Goal: Information Seeking & Learning: Learn about a topic

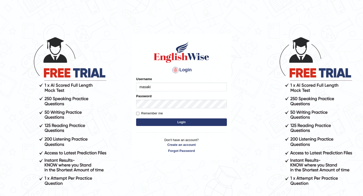
type input "masaki"
click at [160, 121] on button "Login" at bounding box center [181, 123] width 91 height 8
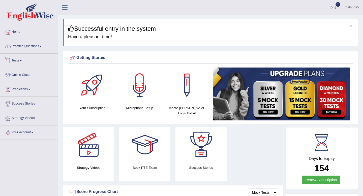
click at [35, 46] on link "Practice Questions" at bounding box center [28, 45] width 57 height 13
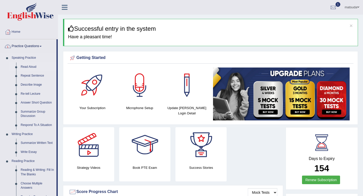
click at [35, 64] on link "Read Aloud" at bounding box center [37, 67] width 38 height 9
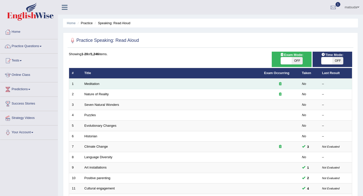
click at [95, 87] on td "Meditation" at bounding box center [172, 84] width 180 height 11
click at [95, 85] on link "Meditation" at bounding box center [91, 84] width 15 height 4
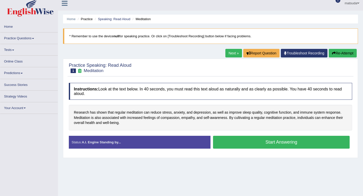
scroll to position [17, 0]
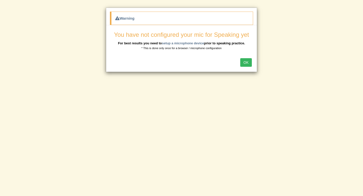
click at [243, 62] on button "OK" at bounding box center [246, 62] width 12 height 9
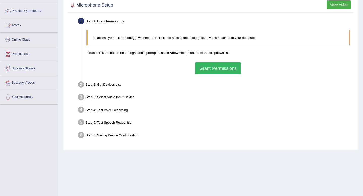
scroll to position [36, 0]
click at [79, 85] on li "Step 2: Get Devices List In this step will be enumerate all available microphon…" at bounding box center [215, 84] width 273 height 11
click at [195, 69] on button "Grant Permissions" at bounding box center [218, 68] width 46 height 12
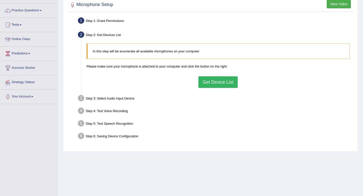
click at [212, 81] on button "Get Device List" at bounding box center [217, 82] width 39 height 12
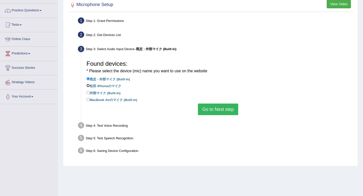
click at [88, 86] on input "‎松田 iPhoneのマイク" at bounding box center [87, 85] width 3 height 3
radio input "true"
click at [88, 80] on input "既定 - 外部マイク (Built-in)" at bounding box center [87, 78] width 3 height 3
radio input "true"
click at [205, 110] on button "Go to Next step" at bounding box center [218, 110] width 40 height 12
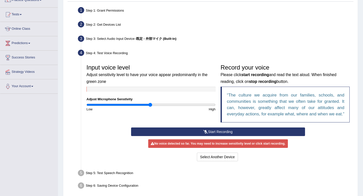
scroll to position [47, 0]
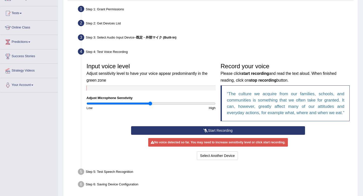
click at [210, 135] on button "Start Recording" at bounding box center [218, 130] width 174 height 9
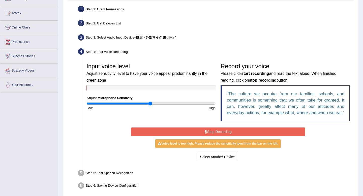
click at [210, 136] on button "Stop Recording" at bounding box center [218, 132] width 174 height 9
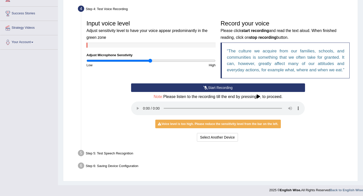
scroll to position [91, 0]
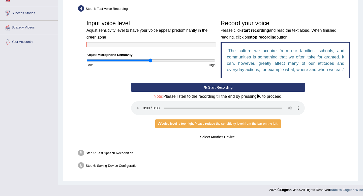
click at [179, 92] on button "Start Recording" at bounding box center [218, 87] width 174 height 9
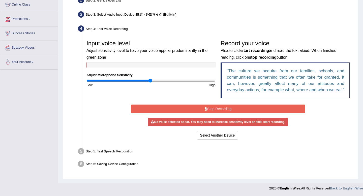
scroll to position [75, 0]
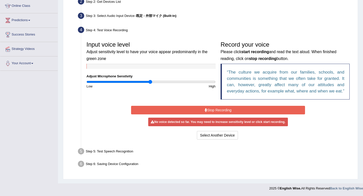
click at [187, 108] on button "Stop Recording" at bounding box center [218, 110] width 174 height 9
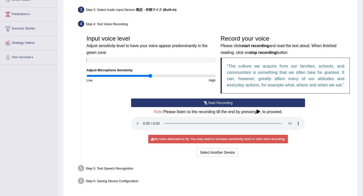
click at [187, 107] on button "Start Recording" at bounding box center [218, 103] width 174 height 9
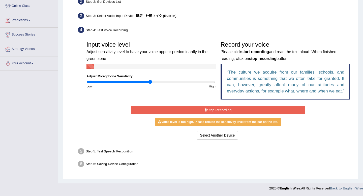
click at [187, 108] on button "Stop Recording" at bounding box center [218, 110] width 174 height 9
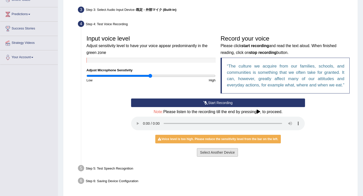
click at [235, 157] on button "Select Another Device" at bounding box center [217, 152] width 41 height 9
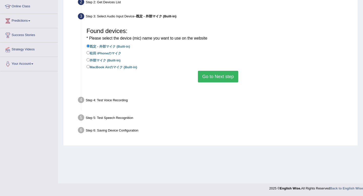
scroll to position [69, 0]
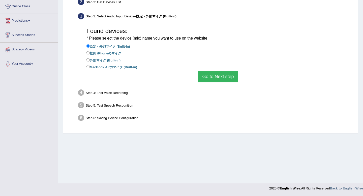
click at [209, 74] on button "Go to Next step" at bounding box center [218, 77] width 40 height 12
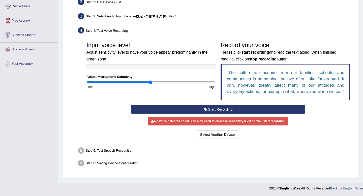
click at [223, 114] on button "Start Recording" at bounding box center [218, 109] width 174 height 9
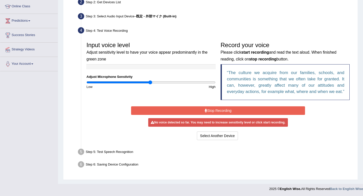
click at [220, 115] on button "Stop Recording" at bounding box center [218, 110] width 174 height 9
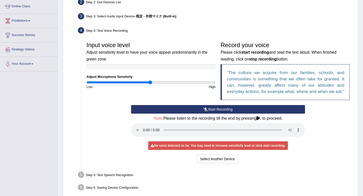
click at [220, 114] on button "Start Recording" at bounding box center [218, 109] width 174 height 9
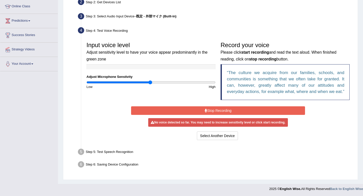
click at [220, 115] on button "Stop Recording" at bounding box center [218, 110] width 174 height 9
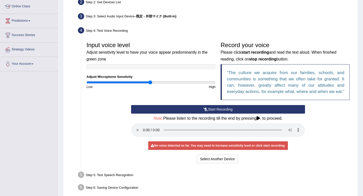
click at [220, 114] on button "Start Recording" at bounding box center [218, 109] width 174 height 9
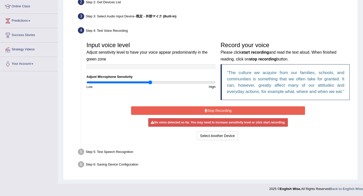
click at [160, 67] on div at bounding box center [150, 66] width 129 height 5
click at [189, 112] on div "Start Recording Stop Recording Note: Please listen to the recording till the en…" at bounding box center [218, 123] width 179 height 36
click at [190, 115] on button "Stop Recording" at bounding box center [218, 110] width 174 height 9
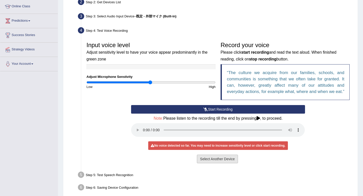
click at [222, 163] on button "Select Another Device" at bounding box center [217, 159] width 41 height 9
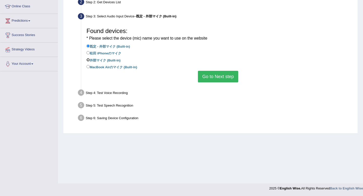
click at [89, 60] on input "外部マイク (Built-in)" at bounding box center [87, 59] width 3 height 3
radio input "true"
click at [210, 78] on button "Go to Next step" at bounding box center [218, 77] width 40 height 12
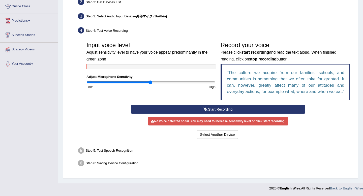
click at [204, 113] on button "Start Recording" at bounding box center [218, 109] width 174 height 9
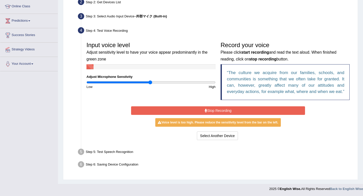
click at [204, 113] on button "Stop Recording" at bounding box center [218, 110] width 174 height 9
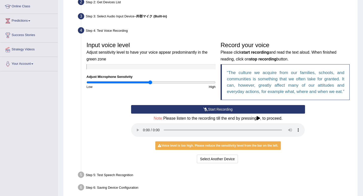
click at [185, 114] on button "Start Recording" at bounding box center [218, 109] width 174 height 9
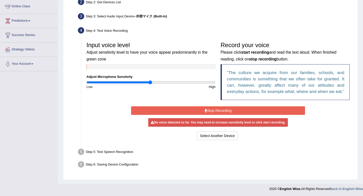
click at [185, 114] on button "Stop Recording" at bounding box center [218, 110] width 174 height 9
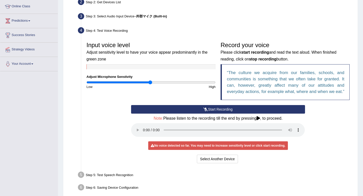
click at [260, 120] on icon at bounding box center [259, 118] width 4 height 4
click at [238, 113] on button "Start Recording" at bounding box center [218, 109] width 174 height 9
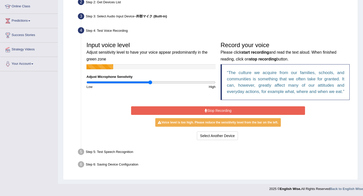
click at [238, 113] on button "Stop Recording" at bounding box center [218, 110] width 174 height 9
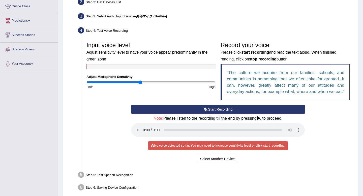
drag, startPoint x: 150, startPoint y: 84, endPoint x: 140, endPoint y: 90, distance: 11.7
click at [140, 90] on div "Input voice level Adjust sensitivity level to have your voice appear predominan…" at bounding box center [218, 72] width 268 height 66
drag, startPoint x: 140, startPoint y: 83, endPoint x: 104, endPoint y: 83, distance: 36.3
click at [104, 83] on input "range" at bounding box center [150, 82] width 129 height 4
drag, startPoint x: 104, startPoint y: 83, endPoint x: 157, endPoint y: 81, distance: 53.0
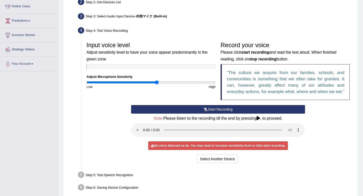
click at [157, 81] on input "range" at bounding box center [150, 82] width 129 height 4
click at [212, 114] on button "Start Recording" at bounding box center [218, 109] width 174 height 9
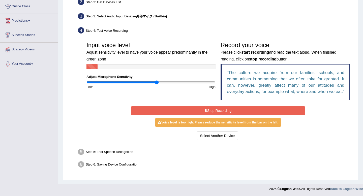
click at [212, 114] on button "Stop Recording" at bounding box center [218, 110] width 174 height 9
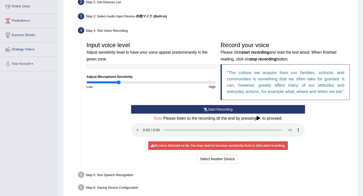
drag, startPoint x: 156, startPoint y: 81, endPoint x: 119, endPoint y: 88, distance: 37.7
type input "0.5"
click at [119, 84] on input "range" at bounding box center [150, 82] width 129 height 4
click at [243, 114] on button "Start Recording" at bounding box center [218, 109] width 174 height 9
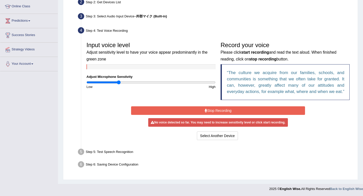
click at [243, 115] on button "Stop Recording" at bounding box center [218, 110] width 174 height 9
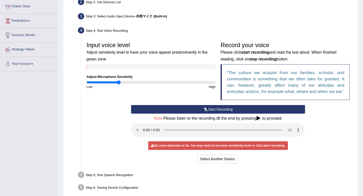
click at [243, 114] on button "Start Recording" at bounding box center [218, 109] width 174 height 9
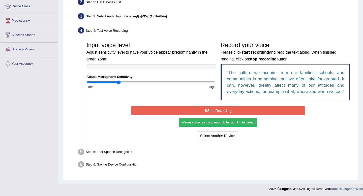
click at [243, 115] on button "Stop Recording" at bounding box center [218, 110] width 174 height 9
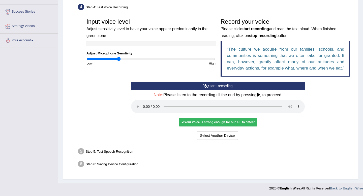
scroll to position [98, 0]
click at [232, 137] on button "Select Another Device" at bounding box center [217, 135] width 41 height 9
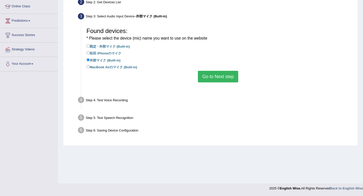
scroll to position [69, 0]
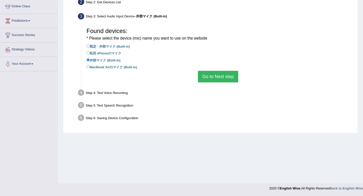
click at [221, 79] on button "Go to Next step" at bounding box center [218, 77] width 40 height 12
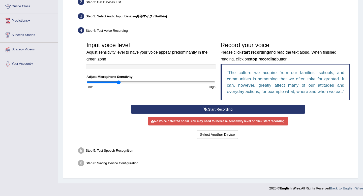
click at [193, 114] on button "Start Recording" at bounding box center [218, 109] width 174 height 9
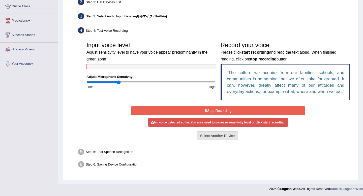
click at [217, 140] on button "Select Another Device" at bounding box center [217, 136] width 41 height 9
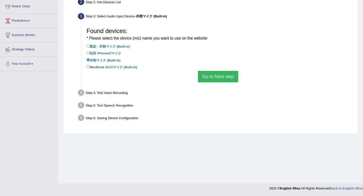
click at [90, 60] on label "外部マイク (Built-in)" at bounding box center [103, 60] width 34 height 6
click at [90, 60] on input "外部マイク (Built-in)" at bounding box center [87, 59] width 3 height 3
click at [202, 78] on button "Go to Next step" at bounding box center [218, 77] width 40 height 12
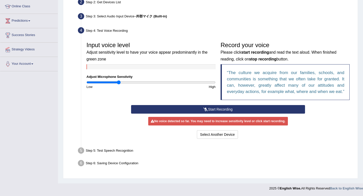
click at [185, 114] on button "Start Recording" at bounding box center [218, 109] width 174 height 9
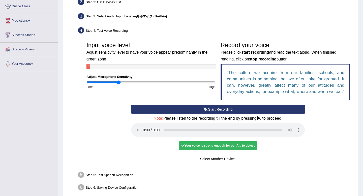
click at [185, 114] on button "Start Recording" at bounding box center [218, 109] width 174 height 9
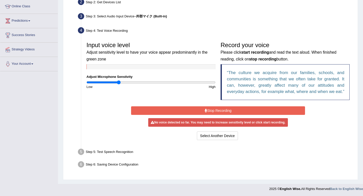
click at [185, 115] on button "Stop Recording" at bounding box center [218, 110] width 174 height 9
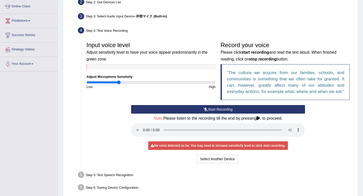
click at [185, 114] on button "Start Recording" at bounding box center [218, 109] width 174 height 9
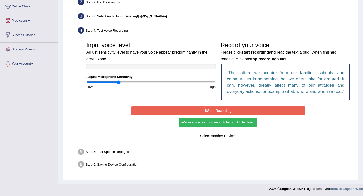
click at [191, 115] on button "Stop Recording" at bounding box center [218, 110] width 174 height 9
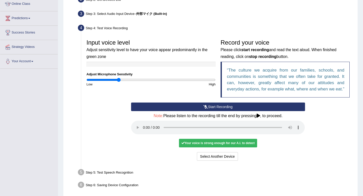
scroll to position [85, 0]
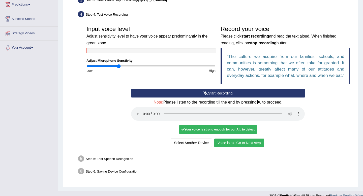
click at [251, 147] on button "Voice is ok. Go to Next step" at bounding box center [239, 143] width 50 height 9
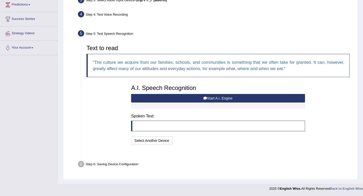
scroll to position [72, 0]
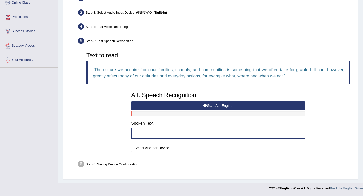
click at [222, 105] on button "Start A.I. Engine" at bounding box center [218, 105] width 174 height 9
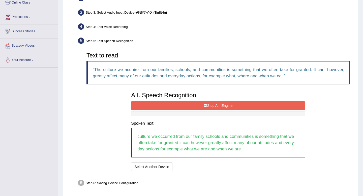
click at [222, 105] on button "Stop A.I. Engine" at bounding box center [218, 105] width 174 height 9
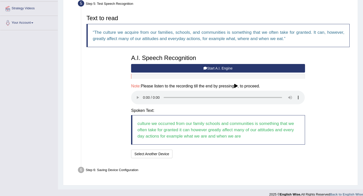
scroll to position [115, 0]
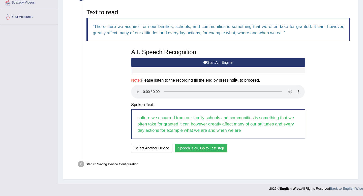
click at [215, 143] on div "A.I. Speech Recognition Start A.I. Engine Stop A.I. Engine Note: Please listen …" at bounding box center [218, 99] width 179 height 107
click at [215, 146] on button "Speech is ok. Go to Last step" at bounding box center [201, 148] width 53 height 9
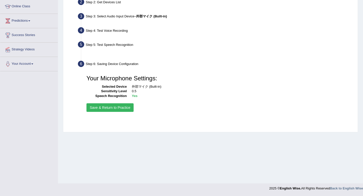
scroll to position [69, 0]
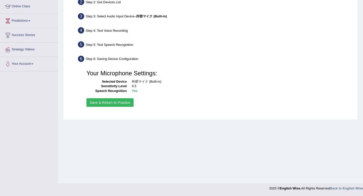
click at [127, 105] on button "Save & Return to Practice" at bounding box center [109, 102] width 47 height 9
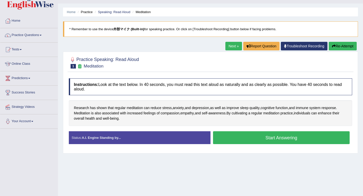
scroll to position [14, 0]
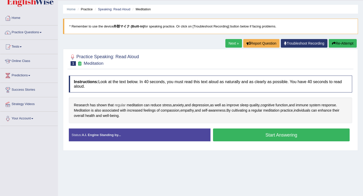
click at [120, 105] on span "regular" at bounding box center [120, 105] width 11 height 5
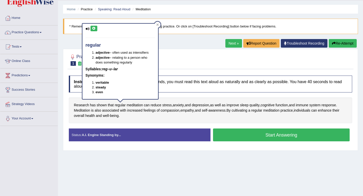
click at [95, 27] on icon at bounding box center [94, 28] width 4 height 3
click at [157, 24] on icon at bounding box center [158, 24] width 2 height 2
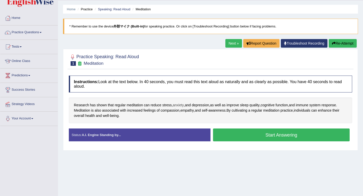
click at [179, 104] on span "anxiety" at bounding box center [178, 105] width 11 height 5
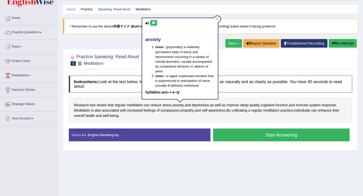
click at [153, 22] on icon at bounding box center [154, 22] width 4 height 3
click at [155, 24] on icon at bounding box center [154, 22] width 4 height 3
click at [218, 19] on icon at bounding box center [217, 19] width 2 height 2
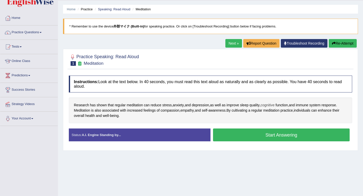
click at [273, 107] on span "cognitive" at bounding box center [268, 105] width 14 height 5
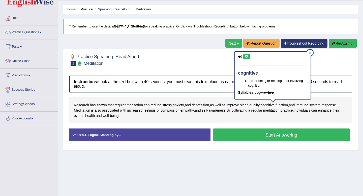
click at [247, 55] on icon at bounding box center [247, 56] width 4 height 3
click at [310, 53] on icon at bounding box center [310, 53] width 2 height 2
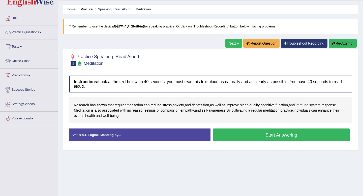
click at [306, 107] on span "immune" at bounding box center [302, 105] width 13 height 5
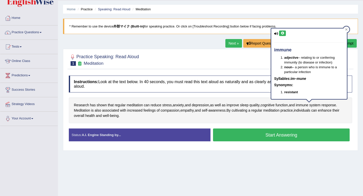
click at [282, 34] on icon at bounding box center [283, 33] width 4 height 3
click at [346, 28] on div at bounding box center [346, 29] width 6 height 6
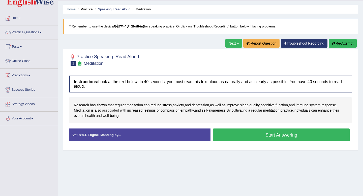
click at [114, 113] on span "associated" at bounding box center [110, 110] width 17 height 5
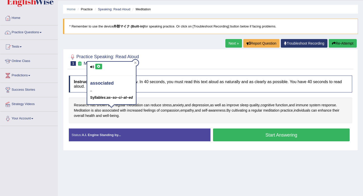
click at [97, 67] on icon at bounding box center [99, 66] width 4 height 3
click at [135, 61] on div at bounding box center [135, 63] width 6 height 6
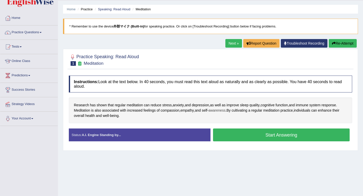
click at [217, 112] on span "awareness" at bounding box center [217, 110] width 17 height 5
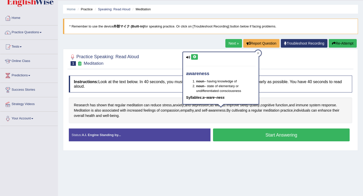
click at [195, 56] on icon at bounding box center [195, 56] width 4 height 3
click at [258, 55] on div at bounding box center [258, 53] width 6 height 6
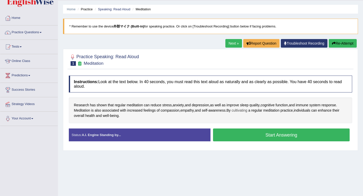
click at [245, 112] on span "cultivating" at bounding box center [240, 110] width 16 height 5
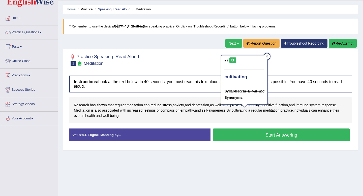
click at [231, 56] on div "cultivating – Syllables: cul–ti–vat–ing Synonyms:" at bounding box center [244, 79] width 46 height 49
click at [231, 57] on div "cultivating – Syllables: cul–ti–vat–ing Synonyms:" at bounding box center [244, 79] width 46 height 49
click at [231, 60] on icon at bounding box center [233, 60] width 4 height 3
click at [267, 55] on icon at bounding box center [267, 56] width 3 height 3
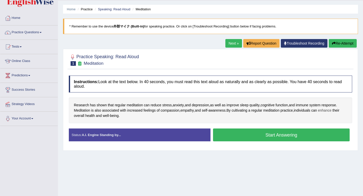
click at [331, 112] on span "enhance" at bounding box center [325, 110] width 14 height 5
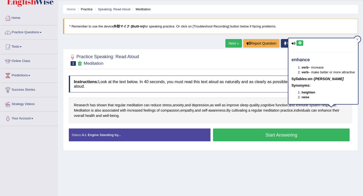
click at [300, 43] on icon at bounding box center [300, 43] width 4 height 3
click at [357, 38] on div at bounding box center [358, 39] width 6 height 6
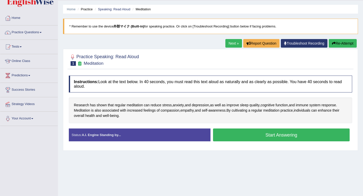
click at [225, 137] on button "Start Answering" at bounding box center [281, 135] width 137 height 13
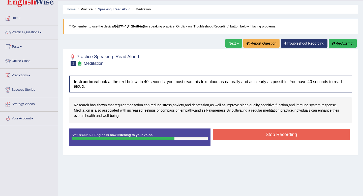
click at [242, 134] on button "Stop Recording" at bounding box center [281, 135] width 137 height 12
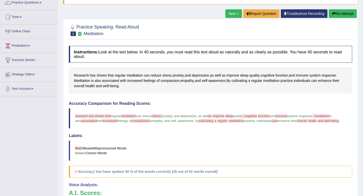
scroll to position [0, 0]
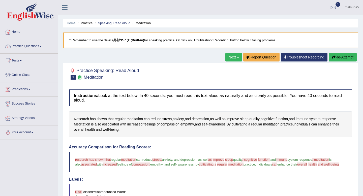
click at [232, 57] on link "Next »" at bounding box center [233, 57] width 17 height 9
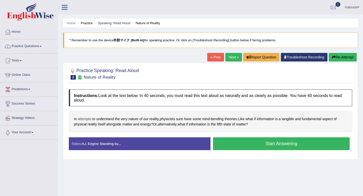
click at [84, 120] on span "attempts" at bounding box center [85, 119] width 14 height 5
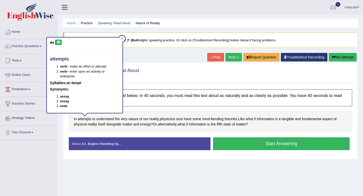
click at [56, 43] on button at bounding box center [58, 43] width 7 height 6
click at [122, 38] on icon at bounding box center [122, 38] width 3 height 3
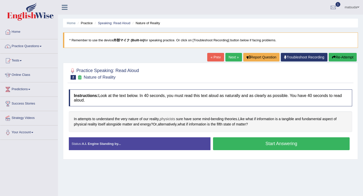
click at [172, 121] on span "physicists" at bounding box center [167, 119] width 15 height 5
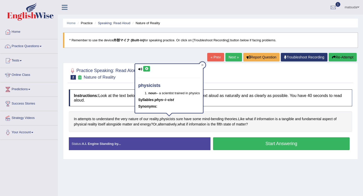
click at [147, 70] on icon at bounding box center [147, 68] width 4 height 3
click at [203, 66] on icon at bounding box center [202, 65] width 2 height 2
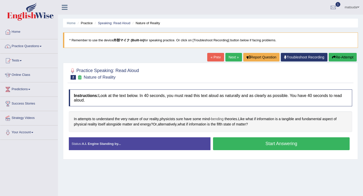
click at [220, 120] on span "bending" at bounding box center [217, 119] width 13 height 5
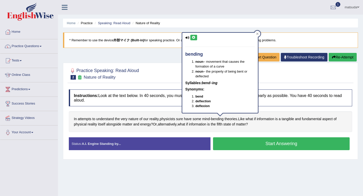
click at [195, 37] on icon at bounding box center [194, 37] width 4 height 3
click at [194, 36] on button at bounding box center [193, 38] width 7 height 6
click at [234, 117] on span "theories" at bounding box center [231, 119] width 13 height 5
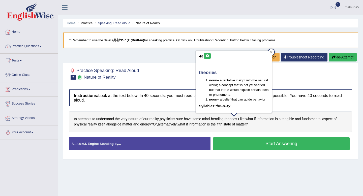
click at [207, 53] on button at bounding box center [207, 56] width 7 height 6
click at [245, 118] on span "Like" at bounding box center [241, 119] width 7 height 5
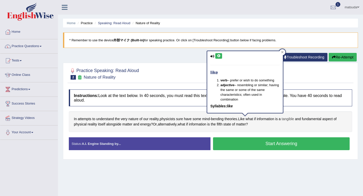
click at [290, 121] on span "tangible" at bounding box center [288, 119] width 12 height 5
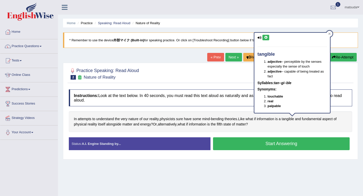
click at [266, 37] on icon at bounding box center [266, 37] width 4 height 3
click at [330, 33] on icon at bounding box center [330, 34] width 2 height 2
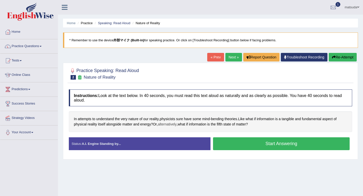
click at [169, 125] on span "alternatively" at bounding box center [167, 124] width 19 height 5
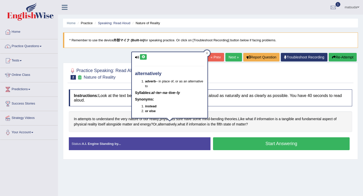
click at [145, 54] on div "alternatively adverb – in place of, or as an alternative to Syllables: al–ter–n…" at bounding box center [170, 85] width 76 height 66
click at [145, 56] on icon at bounding box center [143, 56] width 4 height 3
click at [208, 52] on div at bounding box center [207, 53] width 6 height 6
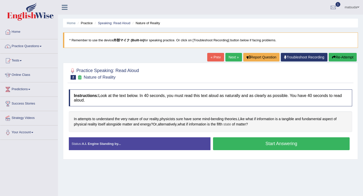
click at [231, 125] on span "state" at bounding box center [227, 124] width 8 height 5
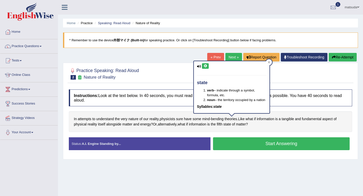
click at [206, 63] on div "state verb – indicate through a symbol, formula, etc. noun – the territory occu…" at bounding box center [232, 87] width 76 height 52
click at [206, 69] on div "state verb – indicate through a symbol, formula, etc. noun – the territory occu…" at bounding box center [232, 87] width 76 height 52
click at [206, 67] on icon at bounding box center [206, 66] width 4 height 3
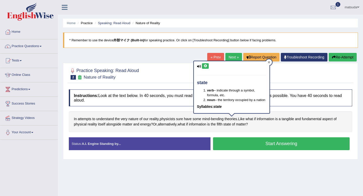
click at [269, 61] on icon at bounding box center [269, 62] width 3 height 3
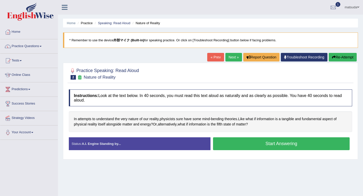
click at [235, 142] on button "Start Answering" at bounding box center [281, 143] width 137 height 13
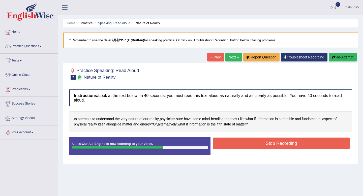
click at [240, 139] on button "Stop Recording" at bounding box center [281, 144] width 137 height 12
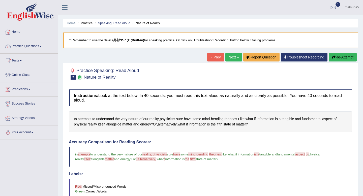
click at [231, 59] on link "Next »" at bounding box center [233, 57] width 17 height 9
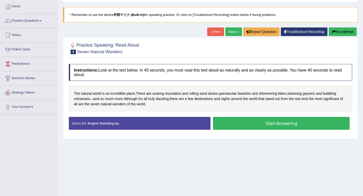
scroll to position [26, 0]
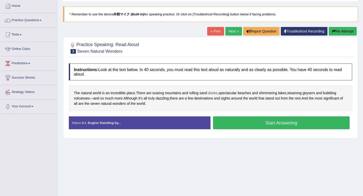
click at [210, 92] on span "dunes" at bounding box center [213, 93] width 10 height 5
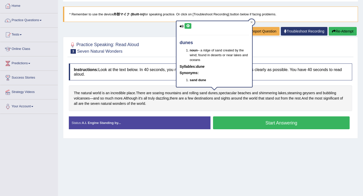
click at [188, 27] on icon at bounding box center [188, 25] width 4 height 3
click at [251, 21] on icon at bounding box center [252, 22] width 2 height 2
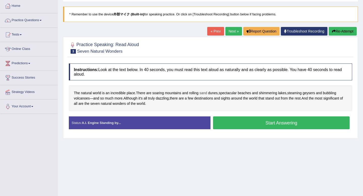
click at [206, 94] on span "sand" at bounding box center [203, 93] width 8 height 5
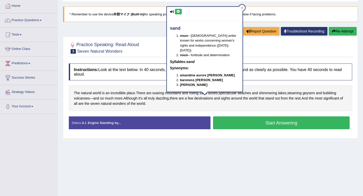
click at [178, 13] on button at bounding box center [178, 12] width 7 height 6
click at [240, 6] on div at bounding box center [242, 8] width 6 height 6
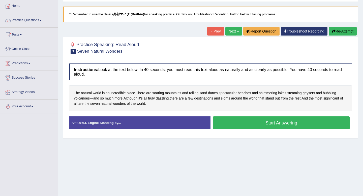
click at [232, 94] on span "spectacular" at bounding box center [228, 93] width 18 height 5
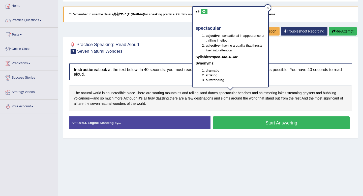
click at [201, 13] on button at bounding box center [204, 12] width 7 height 6
click at [267, 8] on icon at bounding box center [268, 8] width 2 height 2
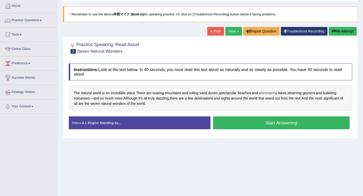
click at [270, 95] on span "shimmering" at bounding box center [268, 93] width 18 height 5
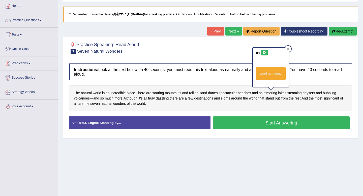
click at [265, 52] on icon at bounding box center [265, 52] width 4 height 3
click at [287, 47] on div at bounding box center [288, 49] width 6 height 6
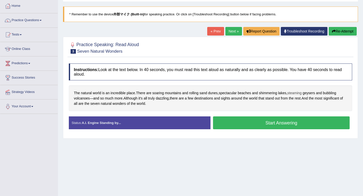
click at [300, 94] on span "steaming" at bounding box center [294, 93] width 14 height 5
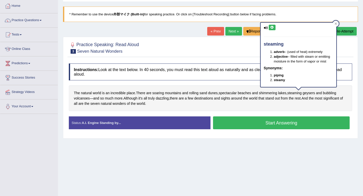
click at [273, 28] on icon at bounding box center [272, 27] width 4 height 3
click at [335, 24] on icon at bounding box center [336, 23] width 3 height 3
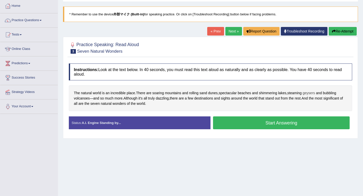
click at [315, 94] on span "geysers" at bounding box center [309, 93] width 12 height 5
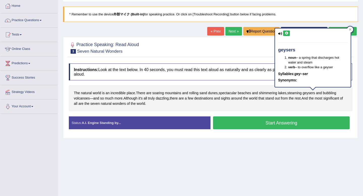
click at [289, 32] on button at bounding box center [286, 34] width 7 height 6
click at [348, 28] on div at bounding box center [350, 29] width 6 height 6
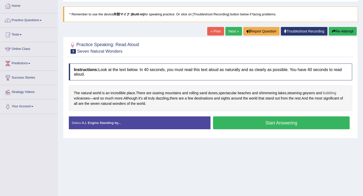
click at [331, 94] on span "bubbling" at bounding box center [329, 93] width 13 height 5
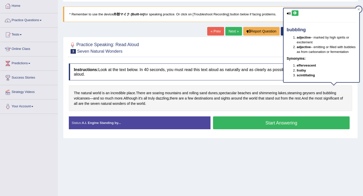
click at [296, 16] on div "bubbling adjective – marked by high spirits or excitement adjective – emitting …" at bounding box center [322, 45] width 76 height 74
click at [296, 15] on button at bounding box center [295, 13] width 7 height 6
click at [360, 6] on div "Home Practice Speaking: Read Aloud Seven Natural Wonders * Remember to use the …" at bounding box center [210, 100] width 305 height 252
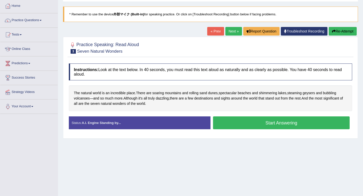
click at [360, 8] on div "Home Practice Speaking: Read Aloud Seven Natural Wonders * Remember to use the …" at bounding box center [210, 100] width 305 height 252
click at [131, 99] on span "Although" at bounding box center [131, 98] width 14 height 5
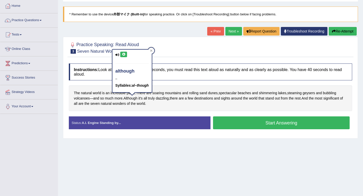
click at [126, 55] on button at bounding box center [123, 55] width 7 height 6
click at [150, 49] on div at bounding box center [151, 51] width 6 height 6
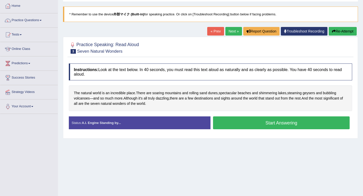
click at [224, 123] on button "Start Answering" at bounding box center [281, 123] width 137 height 13
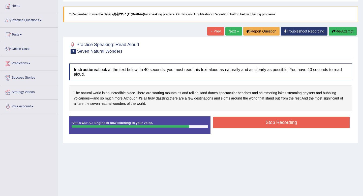
click at [235, 121] on button "Stop Recording" at bounding box center [281, 123] width 137 height 12
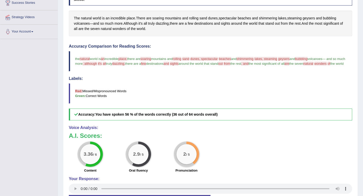
scroll to position [54, 0]
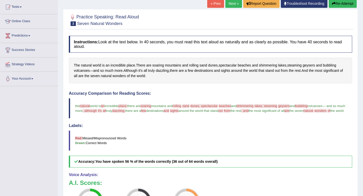
click at [230, 7] on link "Next »" at bounding box center [233, 3] width 17 height 9
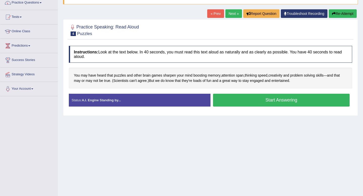
scroll to position [44, 0]
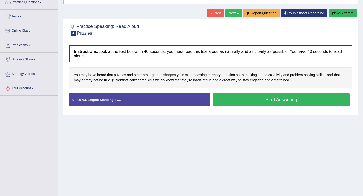
click at [170, 76] on span "sharpen" at bounding box center [169, 74] width 13 height 5
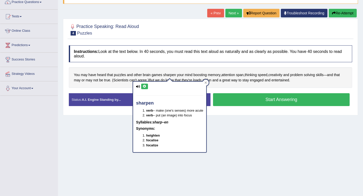
click at [146, 84] on button at bounding box center [144, 87] width 7 height 6
click at [209, 82] on div at bounding box center [206, 83] width 6 height 6
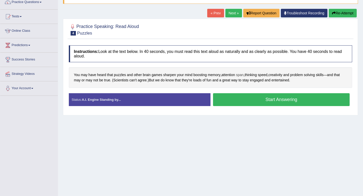
click at [244, 76] on span "span" at bounding box center [240, 74] width 8 height 5
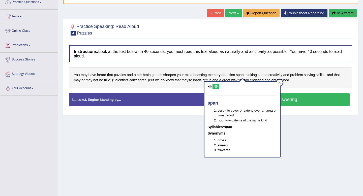
click at [218, 83] on div "span verb – to cover or extend over an area or time period noun – two items of …" at bounding box center [243, 119] width 76 height 75
click at [218, 84] on button at bounding box center [216, 87] width 7 height 6
click at [279, 81] on icon at bounding box center [279, 82] width 3 height 3
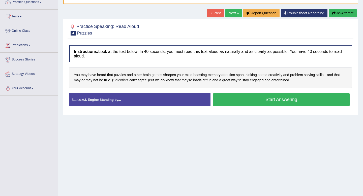
click at [124, 81] on span "Scientists" at bounding box center [120, 80] width 15 height 5
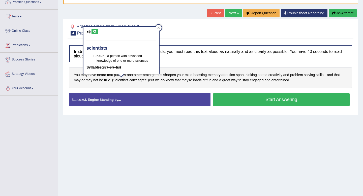
click at [97, 31] on button at bounding box center [95, 32] width 7 height 6
click at [158, 28] on icon at bounding box center [159, 28] width 2 height 2
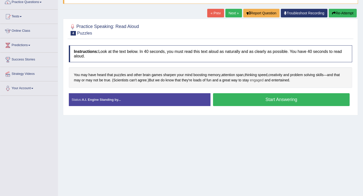
click at [258, 81] on span "engaged" at bounding box center [257, 80] width 14 height 5
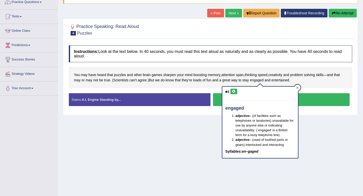
click at [299, 88] on div at bounding box center [298, 88] width 6 height 6
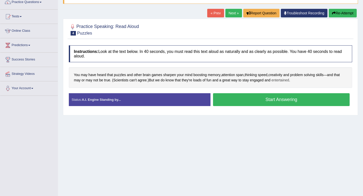
click at [286, 81] on span "entertained" at bounding box center [281, 80] width 18 height 5
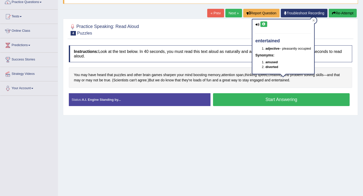
click at [274, 96] on button "Start Answering" at bounding box center [281, 99] width 137 height 13
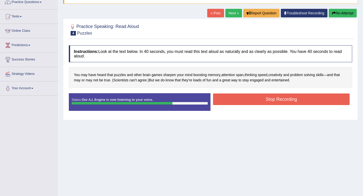
click at [225, 97] on button "Stop Recording" at bounding box center [281, 100] width 137 height 12
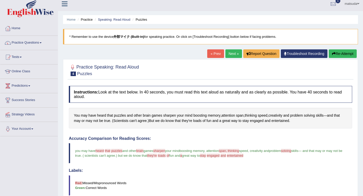
scroll to position [5, 0]
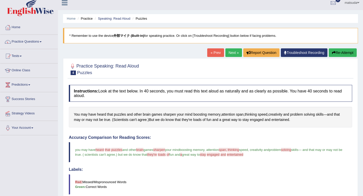
click at [228, 55] on link "Next »" at bounding box center [233, 52] width 17 height 9
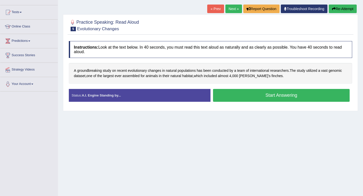
scroll to position [51, 0]
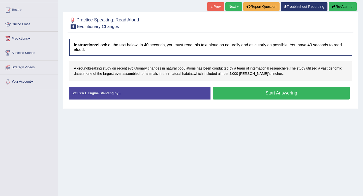
click at [309, 68] on div "A groundbreaking study on recent evolutionary changes in natural populations ha…" at bounding box center [210, 71] width 283 height 20
click at [311, 70] on span "utilized" at bounding box center [311, 68] width 11 height 5
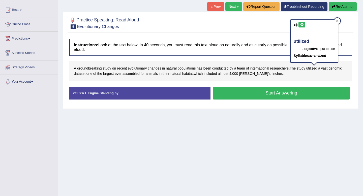
click at [302, 23] on button at bounding box center [302, 25] width 7 height 6
click at [339, 19] on div "utilized adjective – put to use Syllables: u–ti–lized" at bounding box center [314, 42] width 48 height 47
click at [339, 20] on icon at bounding box center [337, 21] width 2 height 2
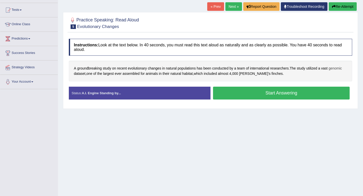
click at [339, 70] on span "genomic" at bounding box center [335, 68] width 13 height 5
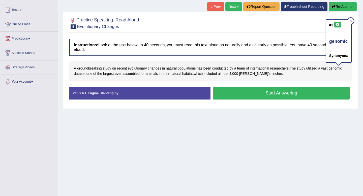
click at [338, 25] on icon at bounding box center [338, 24] width 4 height 3
click at [79, 74] on span "dataset" at bounding box center [80, 73] width 12 height 5
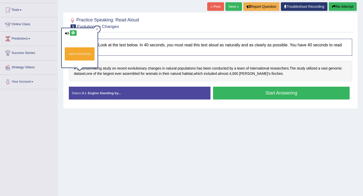
click at [75, 34] on icon at bounding box center [73, 33] width 4 height 3
click at [98, 30] on icon at bounding box center [97, 29] width 2 height 2
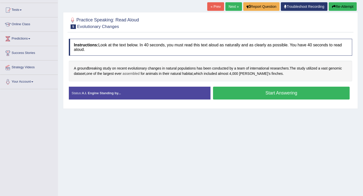
click at [129, 75] on span "assembled" at bounding box center [131, 73] width 17 height 5
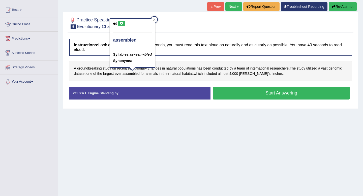
click at [124, 23] on button at bounding box center [121, 24] width 7 height 6
click at [153, 17] on div at bounding box center [154, 20] width 6 height 6
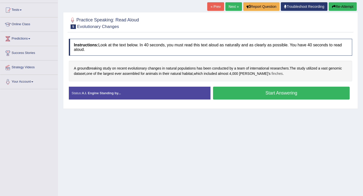
click at [272, 75] on span "finches" at bounding box center [277, 73] width 11 height 5
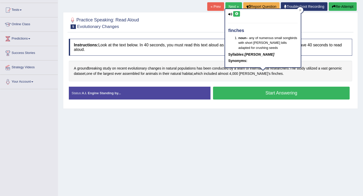
click at [239, 12] on button at bounding box center [236, 14] width 7 height 6
click at [300, 10] on icon at bounding box center [300, 10] width 2 height 2
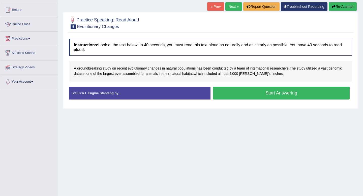
click at [283, 90] on button "Start Answering" at bounding box center [281, 93] width 137 height 13
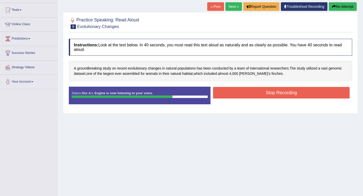
click at [240, 92] on button "Stop Recording" at bounding box center [281, 93] width 137 height 12
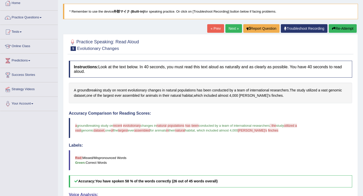
scroll to position [28, 0]
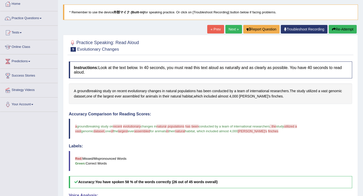
click at [233, 29] on link "Next »" at bounding box center [233, 29] width 17 height 9
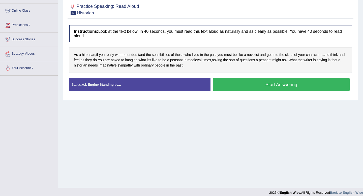
scroll to position [65, 0]
